Goal: Task Accomplishment & Management: Use online tool/utility

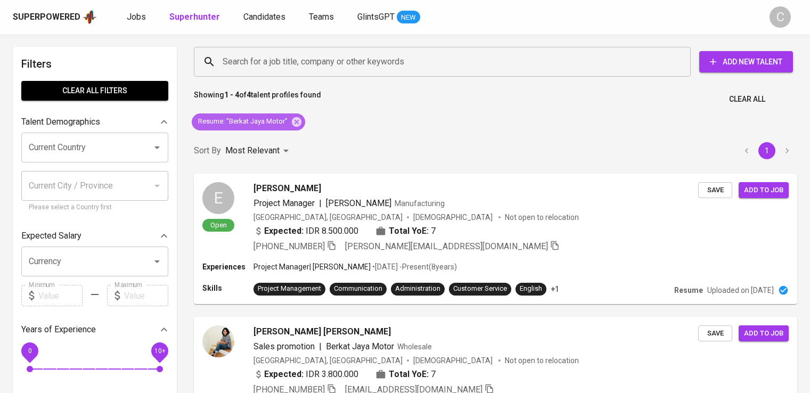
click at [298, 121] on icon at bounding box center [297, 122] width 10 height 10
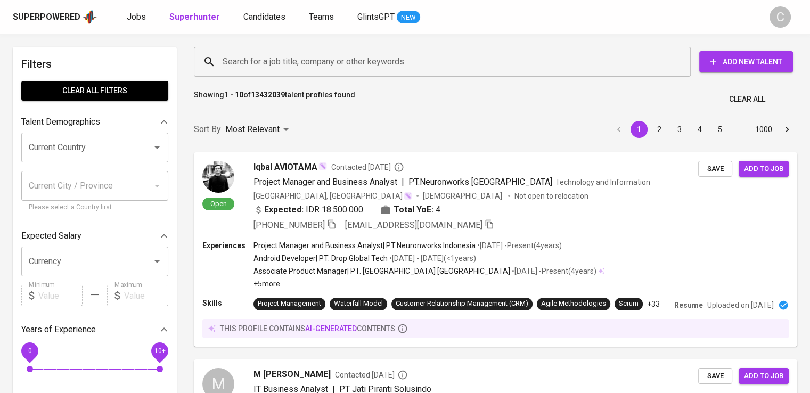
click at [358, 65] on input "Search for a job title, company or other keywords" at bounding box center [445, 62] width 450 height 20
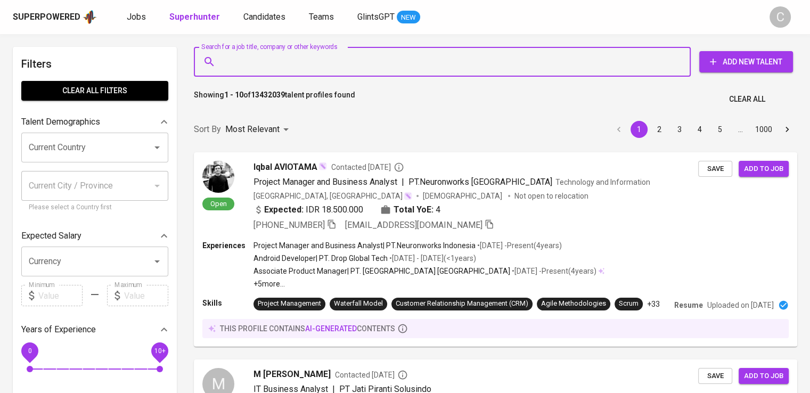
type input ":"
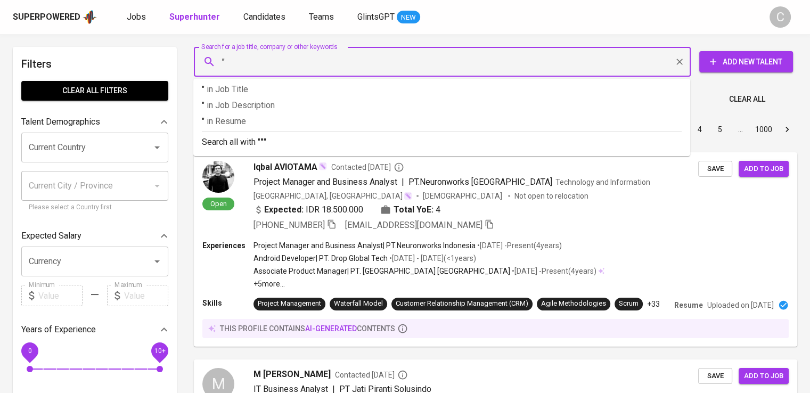
paste input "[PERSON_NAME] SANDANG ASLI TEKSTIL IV"
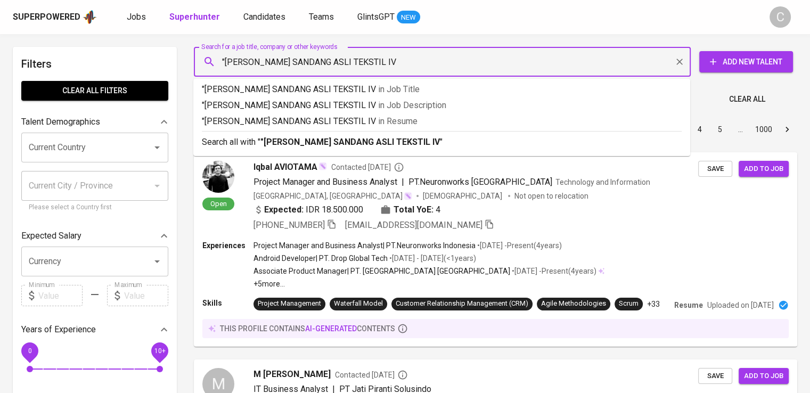
type input ""[PERSON_NAME] SANDANG ASLI TEKSTIL IV""
click at [401, 117] on span "in [GEOGRAPHIC_DATA]" at bounding box center [400, 121] width 39 height 10
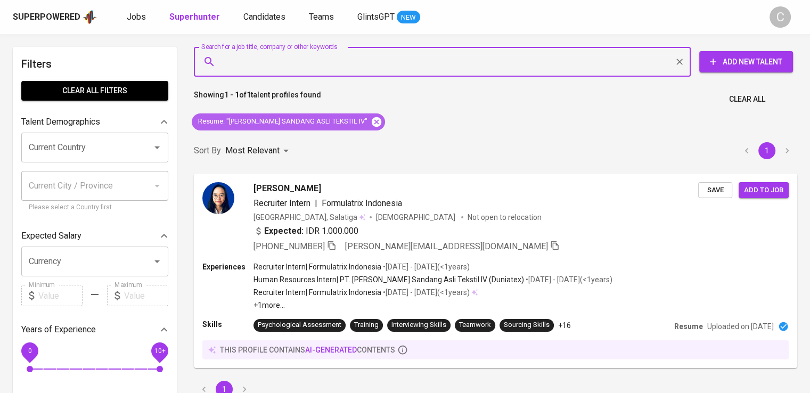
click at [371, 121] on icon at bounding box center [377, 122] width 12 height 12
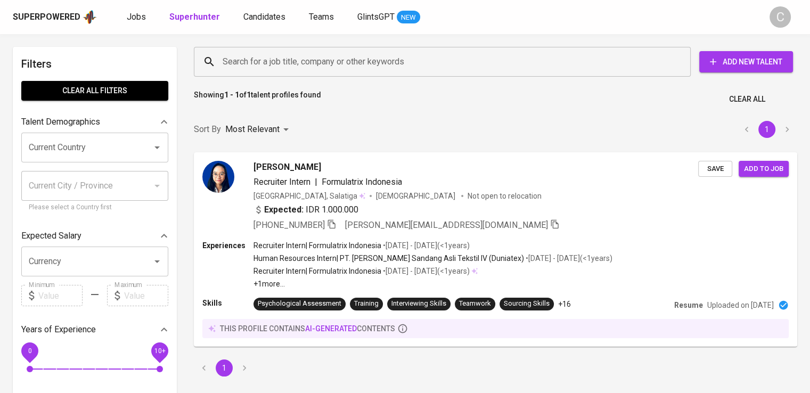
click at [313, 66] on input "Search for a job title, company or other keywords" at bounding box center [445, 62] width 450 height 20
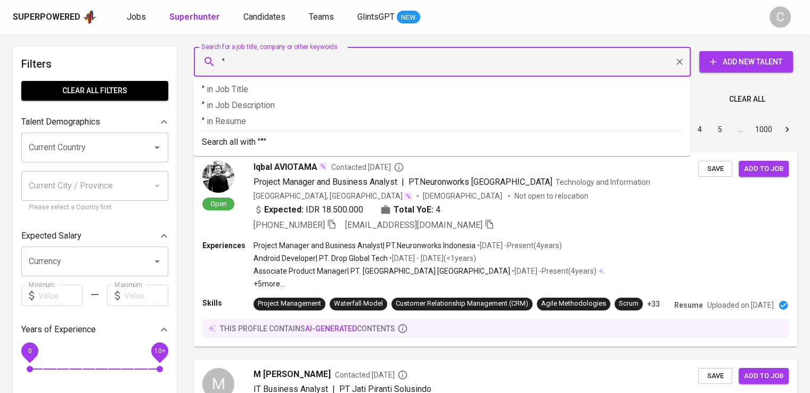
paste input "[PERSON_NAME][DEMOGRAPHIC_DATA] Freight Forwarding"
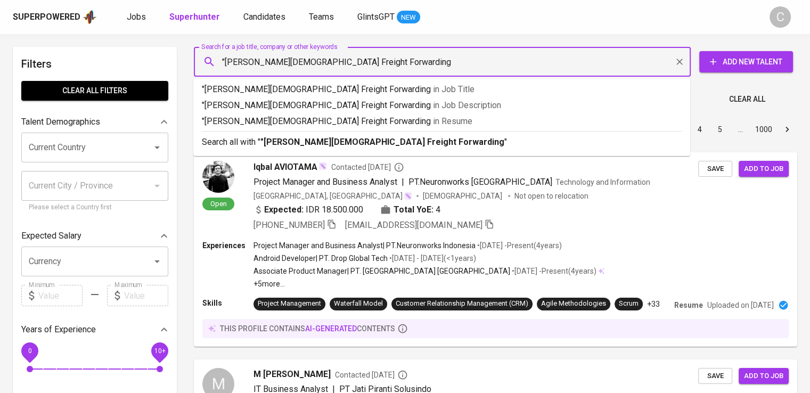
type input ""[PERSON_NAME][DEMOGRAPHIC_DATA] Freight Forwarding""
click at [377, 116] on p ""[PERSON_NAME][DEMOGRAPHIC_DATA] Freight Forwarding" in Resume" at bounding box center [442, 121] width 480 height 13
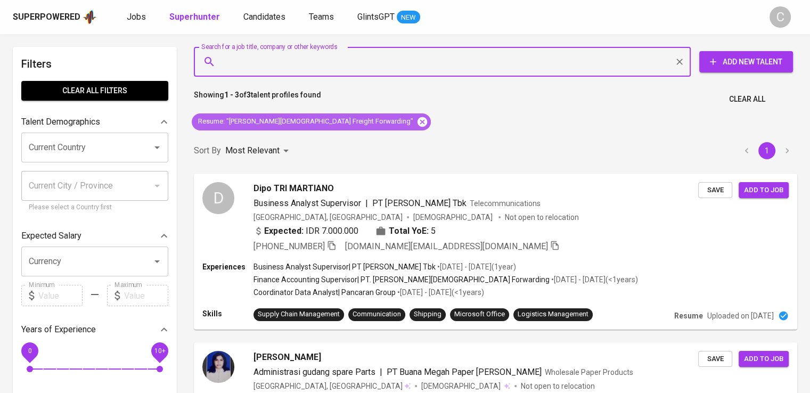
click at [417, 122] on icon at bounding box center [423, 122] width 12 height 12
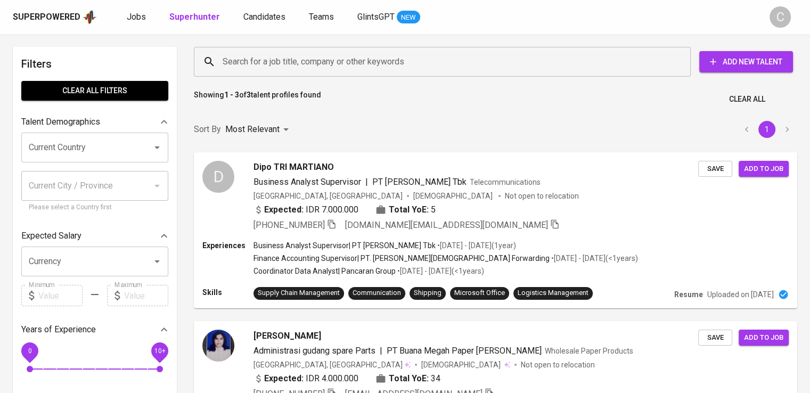
click at [320, 56] on input "Search for a job title, company or other keywords" at bounding box center [445, 62] width 450 height 20
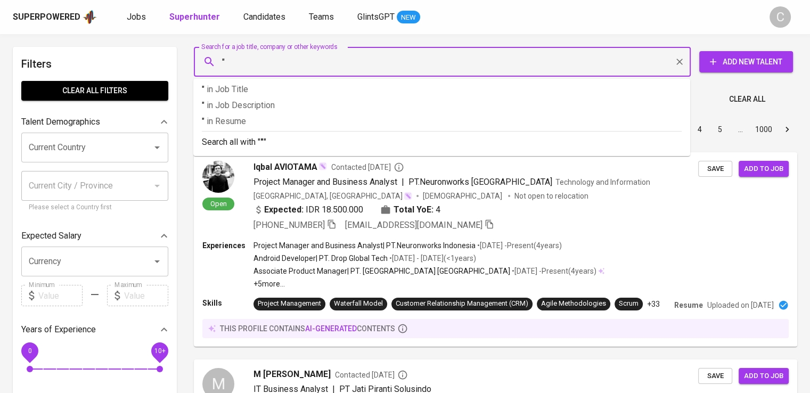
paste input "Tungya [PERSON_NAME][GEOGRAPHIC_DATA]"
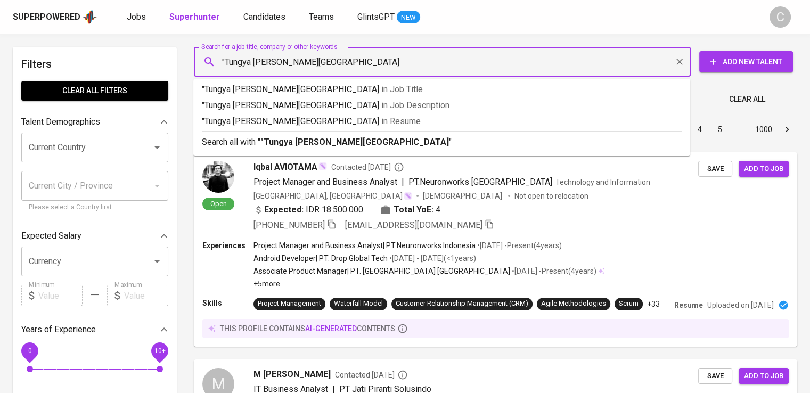
type input ""Tungya [PERSON_NAME] Terminal""
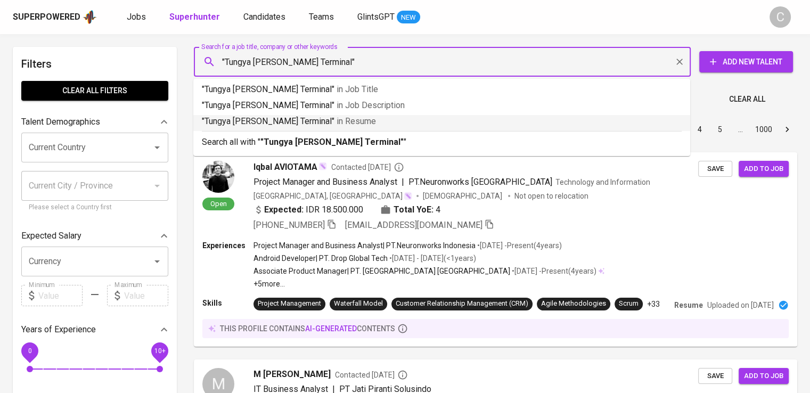
click at [340, 118] on p ""Tungya [PERSON_NAME] Terminal" in [GEOGRAPHIC_DATA]" at bounding box center [442, 121] width 480 height 13
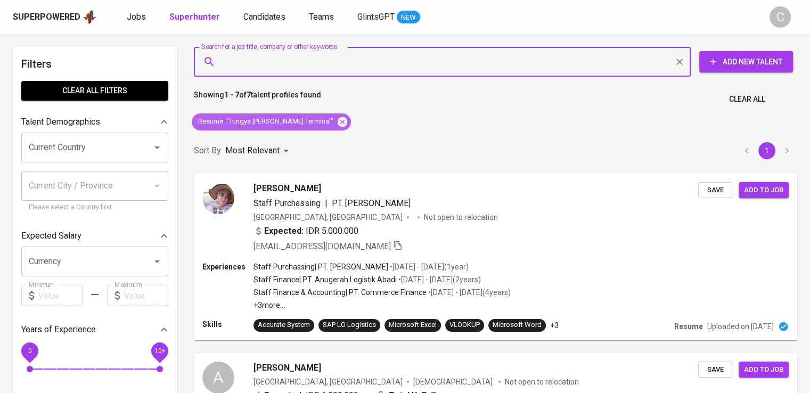
click at [338, 118] on icon at bounding box center [343, 122] width 10 height 10
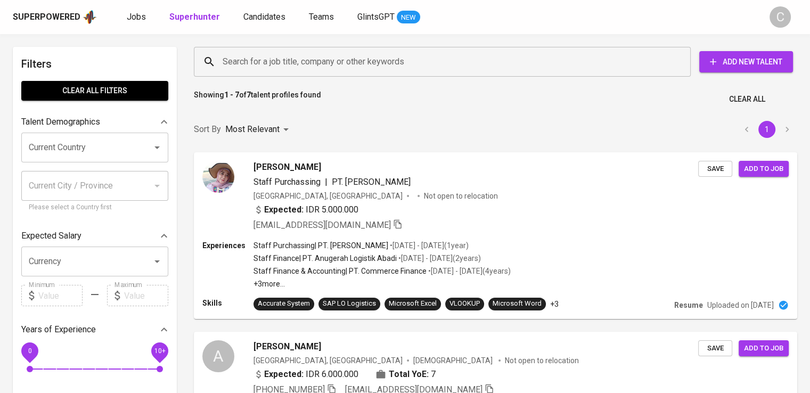
click at [309, 69] on input "Search for a job title, company or other keywords" at bounding box center [445, 62] width 450 height 20
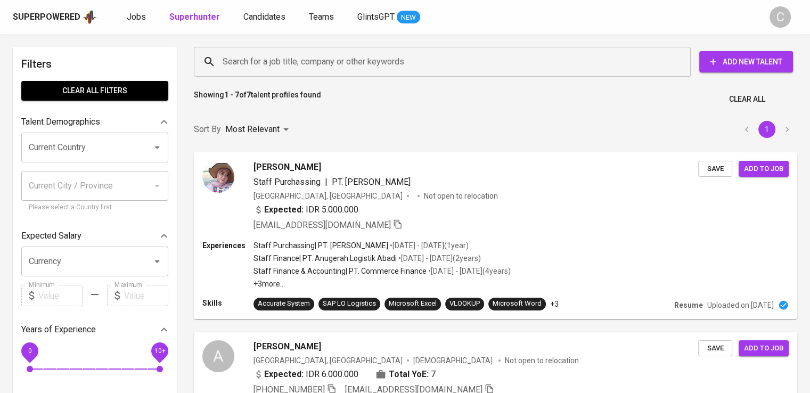
click at [309, 69] on input "Search for a job title, company or other keywords" at bounding box center [445, 62] width 450 height 20
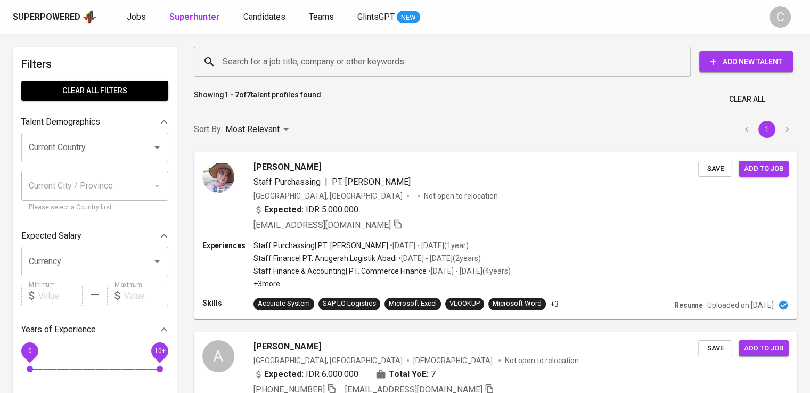
click at [309, 69] on input "Search for a job title, company or other keywords" at bounding box center [445, 62] width 450 height 20
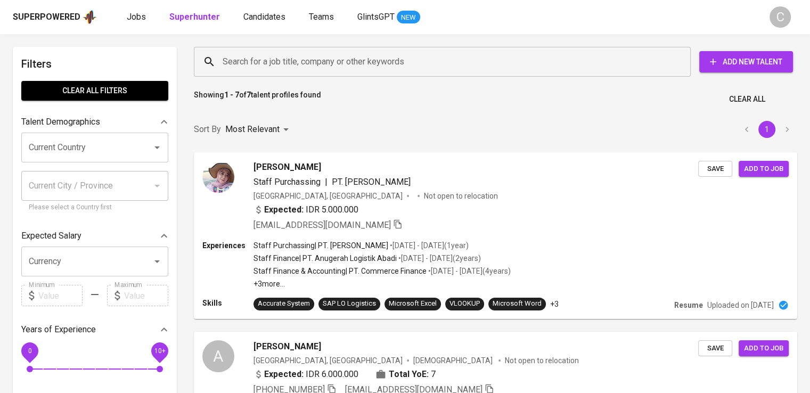
click at [309, 69] on input "Search for a job title, company or other keywords" at bounding box center [445, 62] width 450 height 20
click at [283, 61] on input "Search for a job title, company or other keywords" at bounding box center [445, 62] width 450 height 20
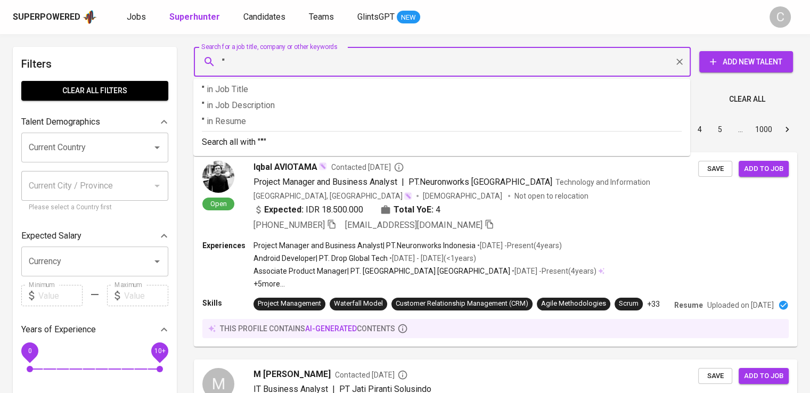
paste input "Prakarsa [PERSON_NAME] [PERSON_NAME]"
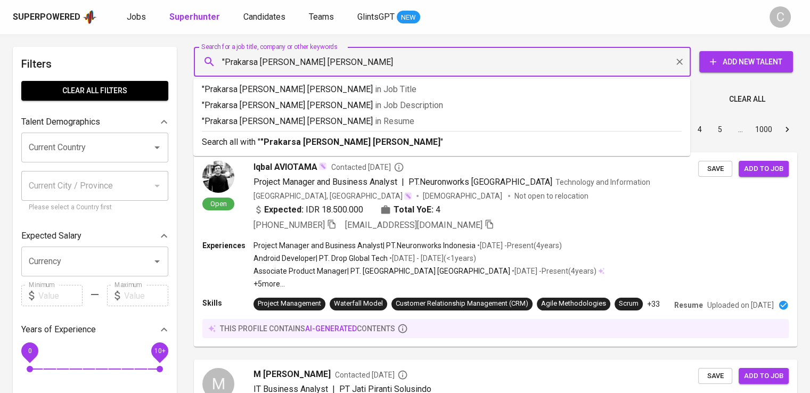
type input ""Prakarsa [PERSON_NAME] [PERSON_NAME]""
click at [378, 118] on span "in [GEOGRAPHIC_DATA]" at bounding box center [397, 121] width 39 height 10
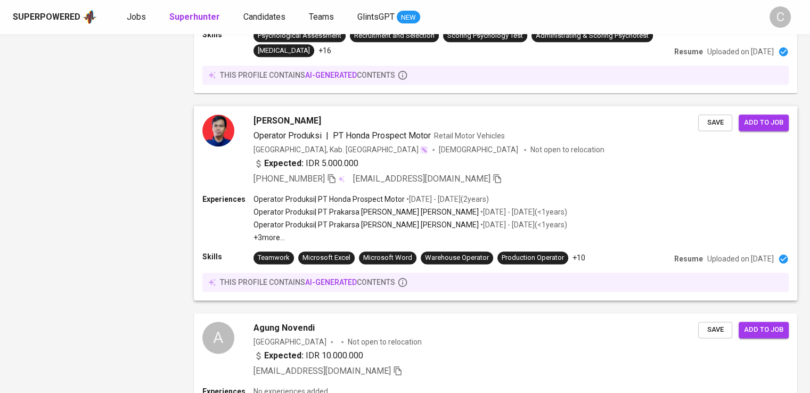
scroll to position [1478, 0]
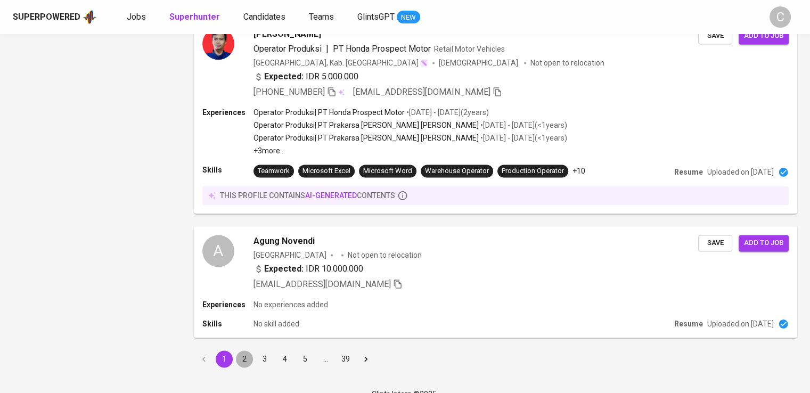
click at [242, 351] on button "2" at bounding box center [244, 359] width 17 height 17
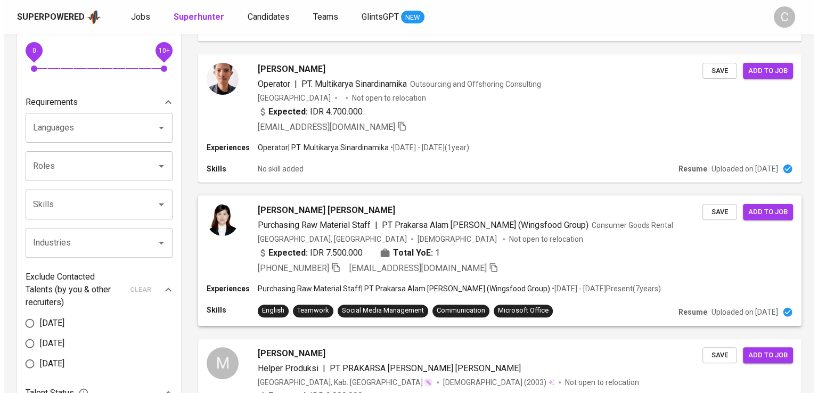
scroll to position [379, 0]
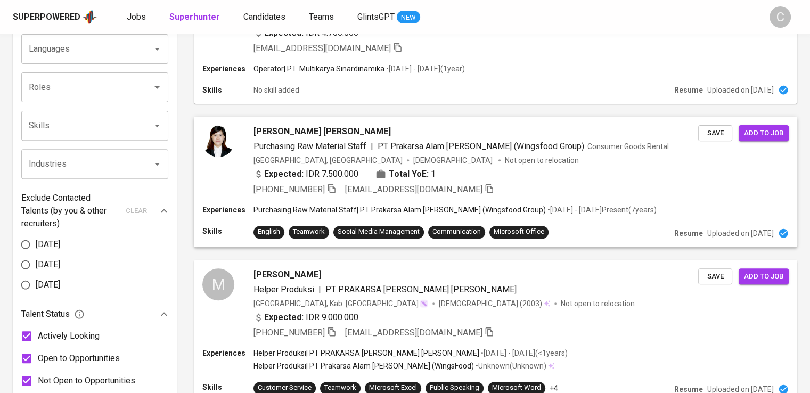
click at [376, 158] on div "Indonesia, Jakarta Pusat Female Not open to relocation" at bounding box center [416, 160] width 325 height 11
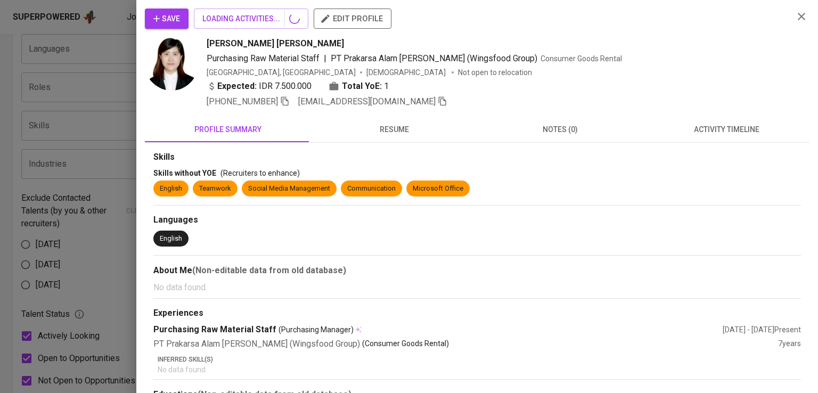
click at [376, 158] on div at bounding box center [409, 196] width 818 height 393
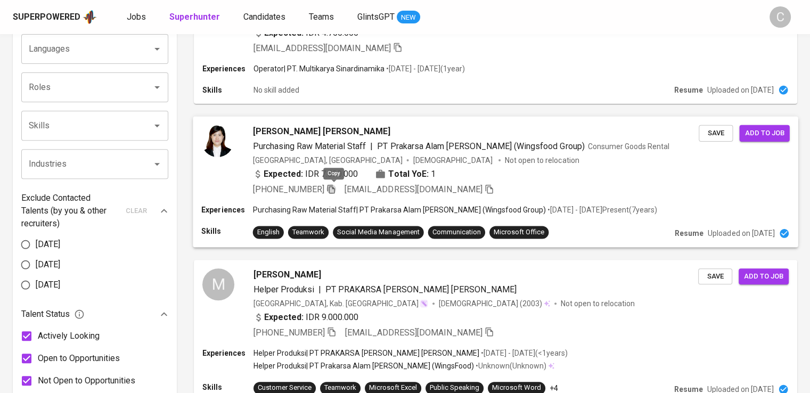
click at [335, 188] on icon "button" at bounding box center [331, 188] width 7 height 9
click at [762, 176] on div "Olivia VERONICA WIBOWO Purchasing Raw Material Staff | PT Prakarsa Alam Segar (…" at bounding box center [496, 161] width 604 height 88
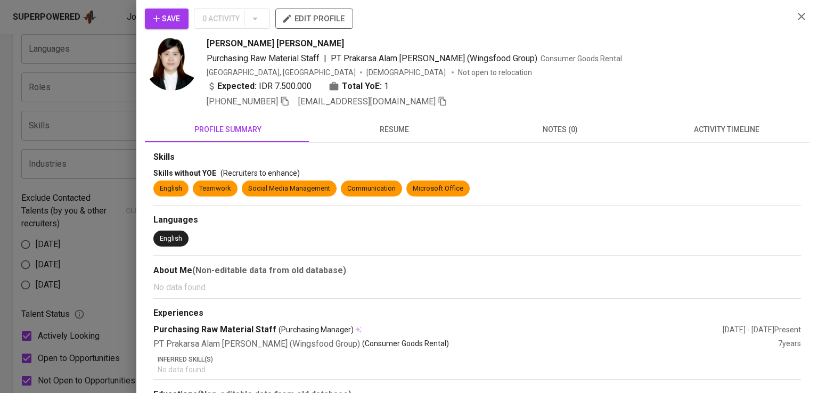
click at [330, 190] on div "Social Media Management" at bounding box center [289, 189] width 82 height 10
click at [287, 103] on icon "button" at bounding box center [285, 101] width 10 height 10
